Goal: Transaction & Acquisition: Purchase product/service

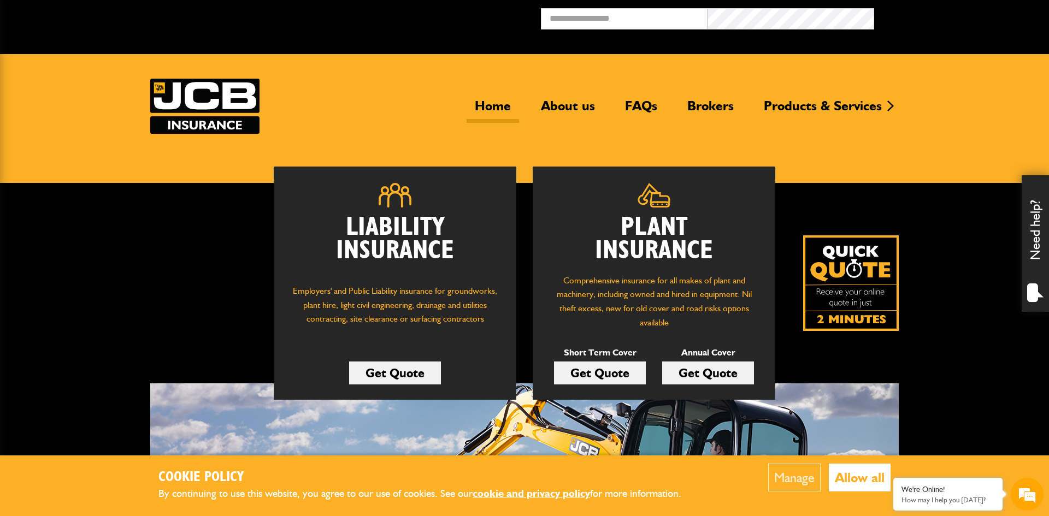
click at [605, 373] on link "Get Quote" at bounding box center [600, 373] width 92 height 23
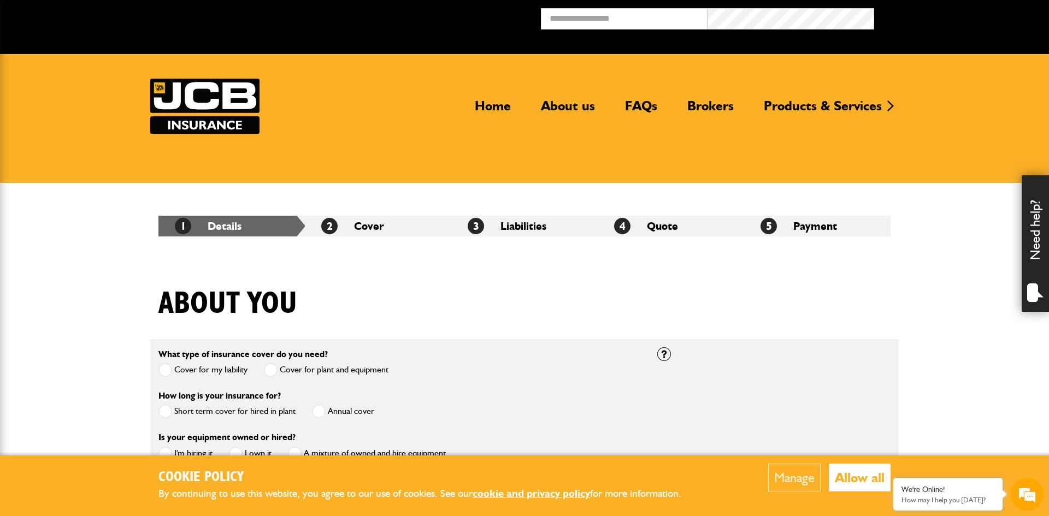
click at [801, 473] on button "Manage" at bounding box center [794, 478] width 52 height 28
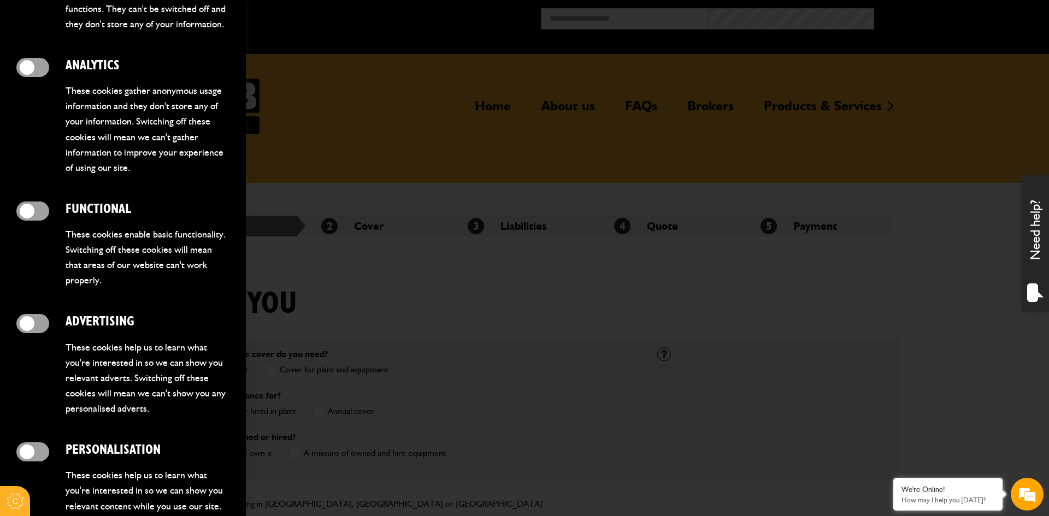
scroll to position [243, 0]
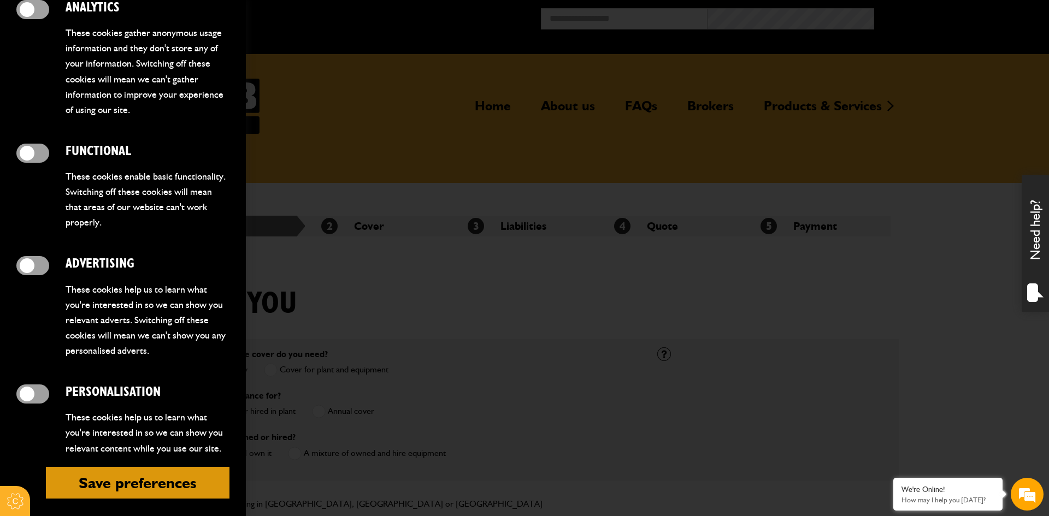
click at [136, 467] on button "Save preferences" at bounding box center [138, 483] width 184 height 32
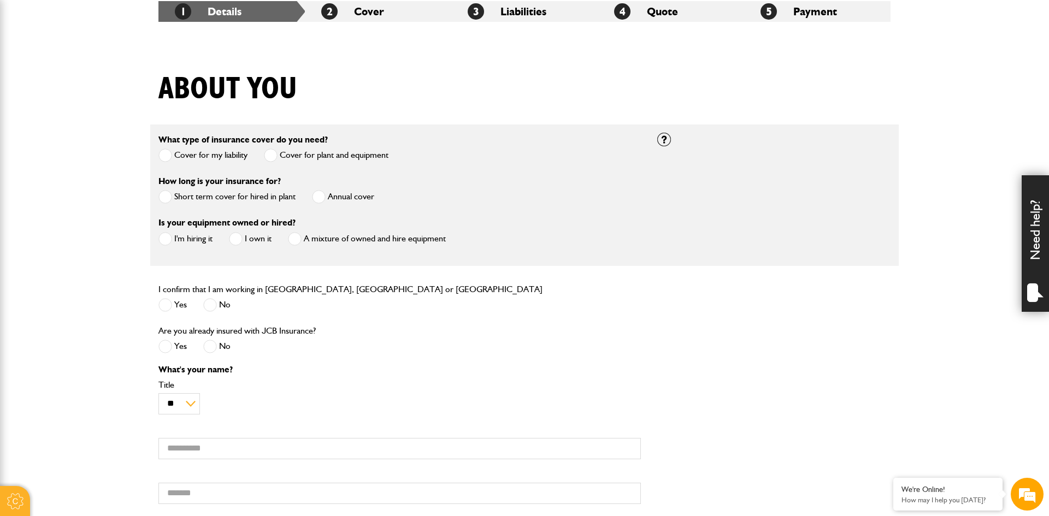
scroll to position [0, 0]
click at [164, 198] on span at bounding box center [165, 197] width 14 height 14
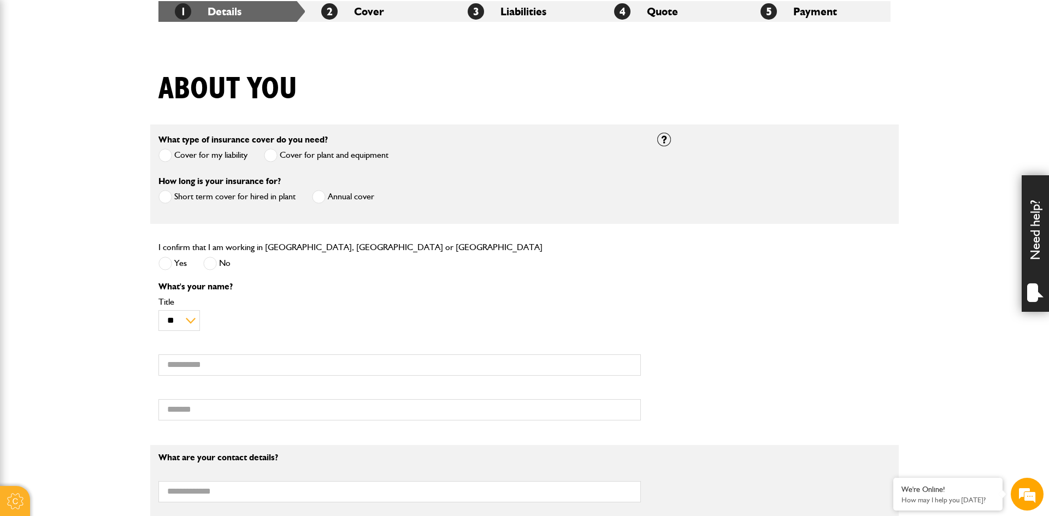
click at [167, 266] on span at bounding box center [165, 264] width 14 height 14
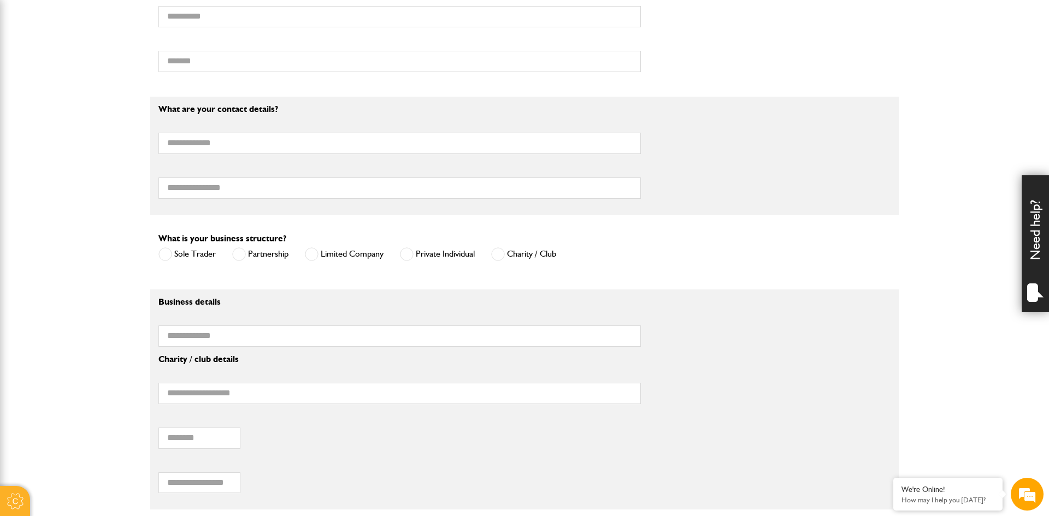
scroll to position [565, 0]
click at [409, 253] on span at bounding box center [407, 253] width 14 height 14
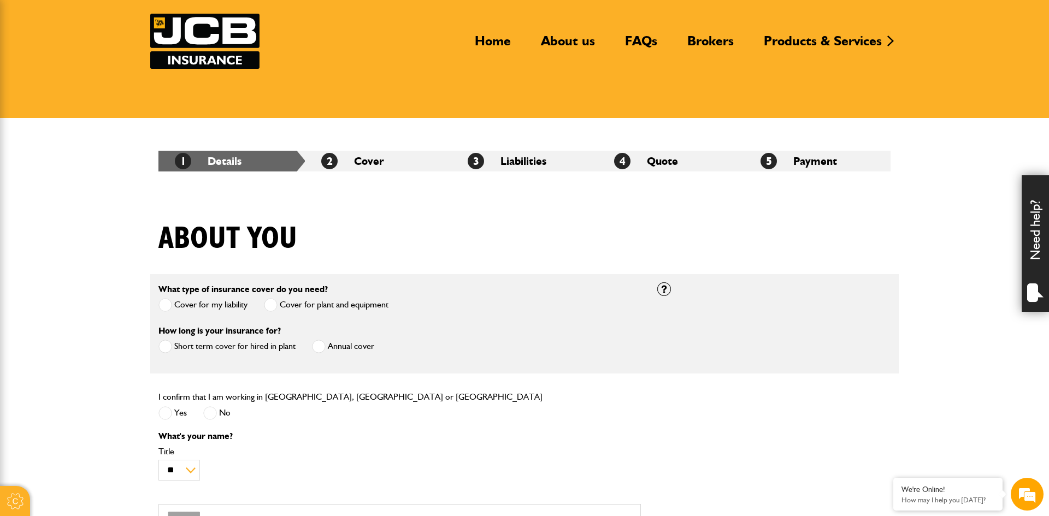
scroll to position [0, 0]
